Goal: Task Accomplishment & Management: Manage account settings

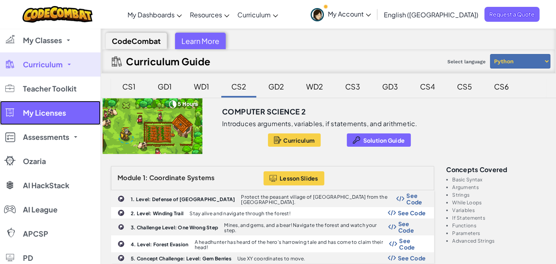
click at [54, 115] on span "My Licenses" at bounding box center [44, 112] width 43 height 7
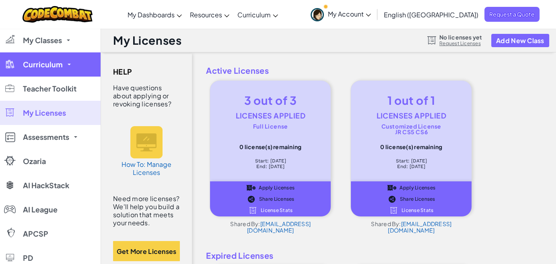
click at [59, 62] on span "Curriculum" at bounding box center [43, 64] width 40 height 7
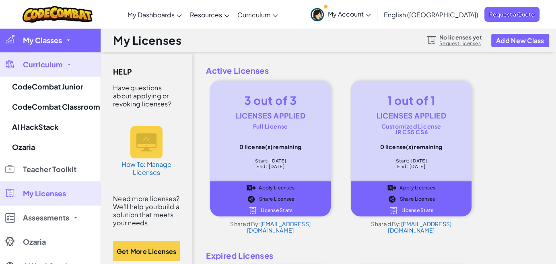
click at [60, 41] on span "My Classes" at bounding box center [42, 40] width 39 height 7
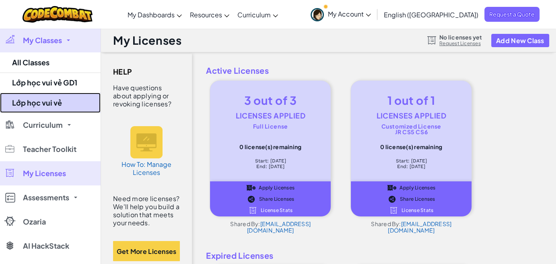
click at [51, 99] on link "Lớp học vui vẻ" at bounding box center [50, 103] width 101 height 20
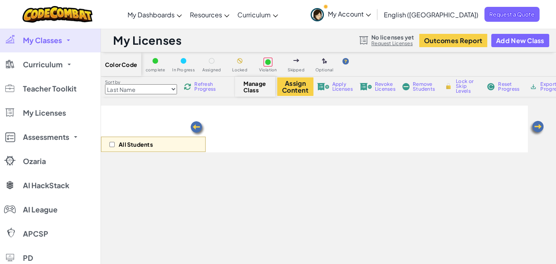
select select "5789587aad86a6efb573701f"
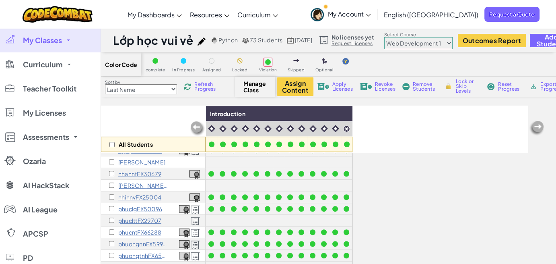
scroll to position [680, 0]
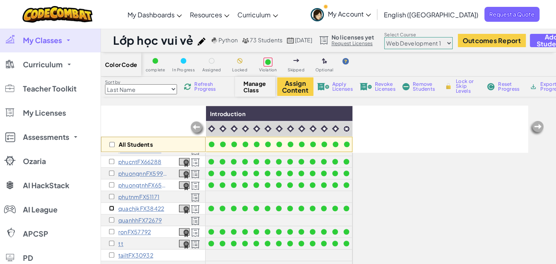
click at [110, 205] on input "checkbox" at bounding box center [111, 207] width 5 height 5
checkbox input "true"
click at [294, 90] on button "Assign Content" at bounding box center [295, 86] width 36 height 19
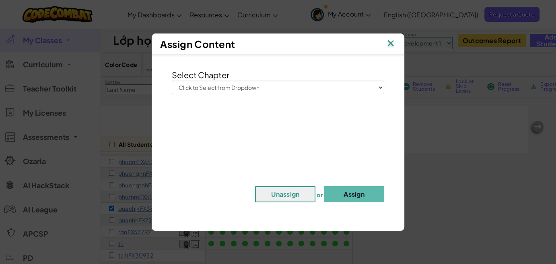
click at [386, 89] on div "Select Chapter Click to Select from Dropdown Junior Introduction to Computer Sc…" at bounding box center [278, 81] width 225 height 25
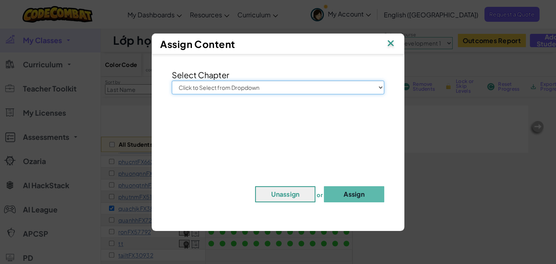
click at [379, 87] on select "Click to Select from Dropdown Junior Introduction to Computer Science Game Deve…" at bounding box center [278, 87] width 212 height 14
select select "Computer Science 3"
click at [172, 80] on select "Click to Select from Dropdown Junior Introduction to Computer Science Game Deve…" at bounding box center [278, 87] width 212 height 14
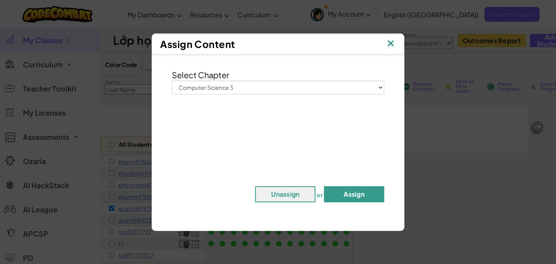
click at [352, 195] on button "Assign" at bounding box center [354, 194] width 60 height 16
